Goal: Browse casually: Explore the website without a specific task or goal

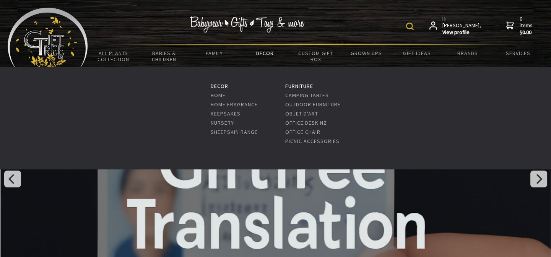
click at [263, 53] on link "Decor" at bounding box center [265, 53] width 50 height 16
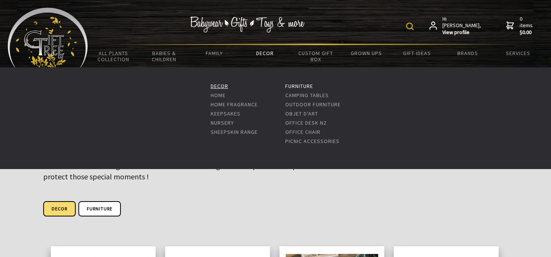
click at [217, 85] on link "Decor" at bounding box center [219, 86] width 18 height 7
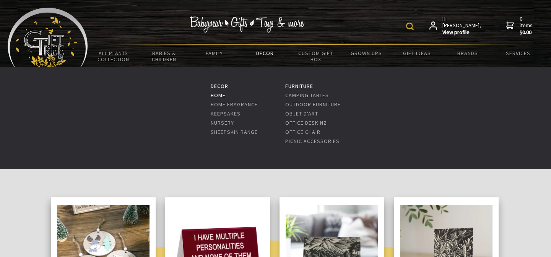
click at [218, 94] on link "Home" at bounding box center [217, 95] width 15 height 7
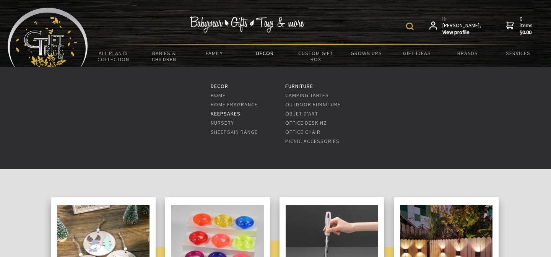
click at [227, 114] on link "Keepsakes" at bounding box center [225, 113] width 30 height 7
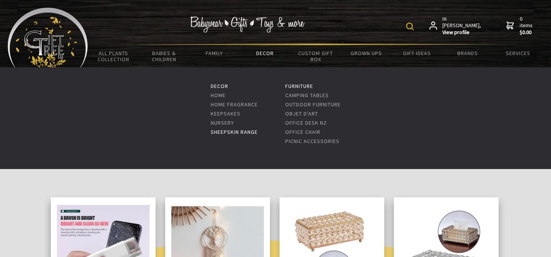
click at [228, 130] on link "Sheepskin Range" at bounding box center [233, 131] width 47 height 7
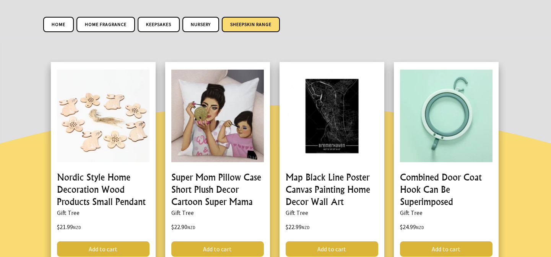
click at [241, 17] on link "Sheepskin Range" at bounding box center [251, 24] width 58 height 15
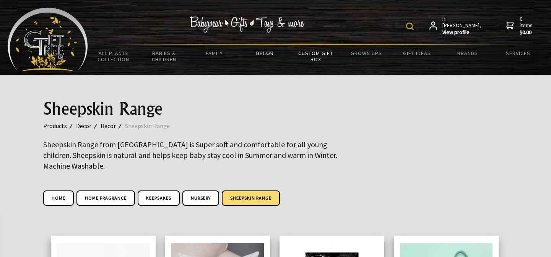
click at [314, 55] on link "Custom Gift Box" at bounding box center [315, 56] width 50 height 22
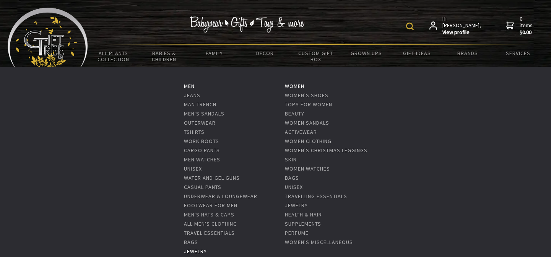
click at [198, 252] on link "Jewelry" at bounding box center [195, 251] width 23 height 7
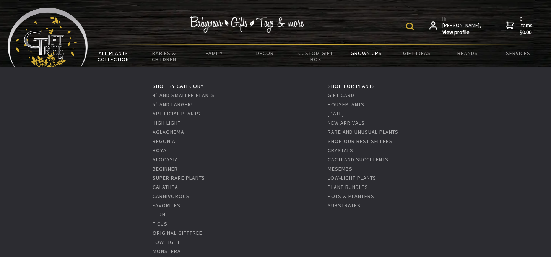
click at [114, 57] on link "All Plants Collection" at bounding box center [113, 56] width 50 height 22
click at [163, 231] on link "Original GiftTree" at bounding box center [178, 232] width 50 height 7
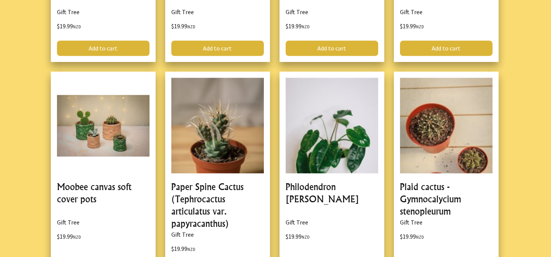
scroll to position [2086, 0]
